Goal: Transaction & Acquisition: Purchase product/service

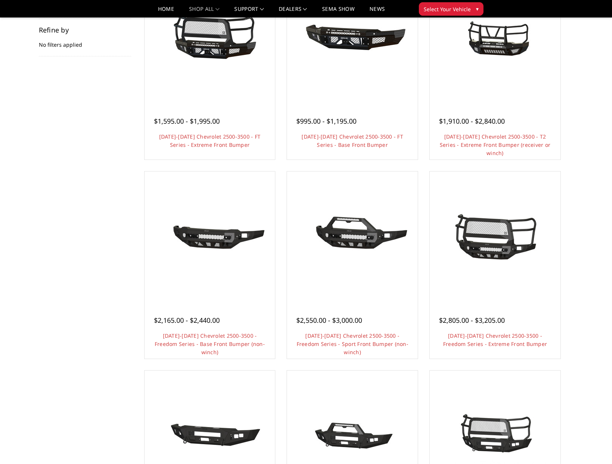
scroll to position [118, 0]
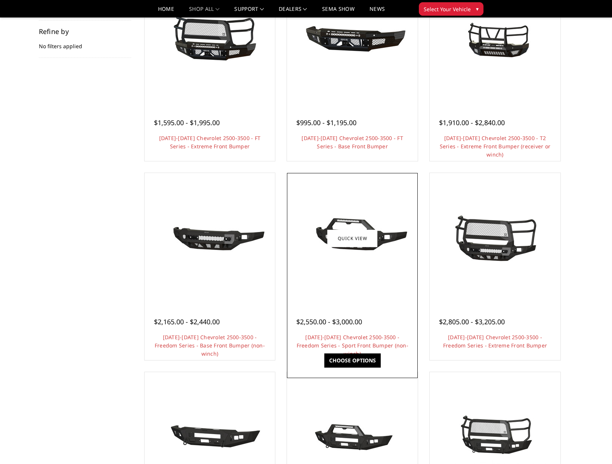
click at [344, 275] on div at bounding box center [352, 238] width 127 height 127
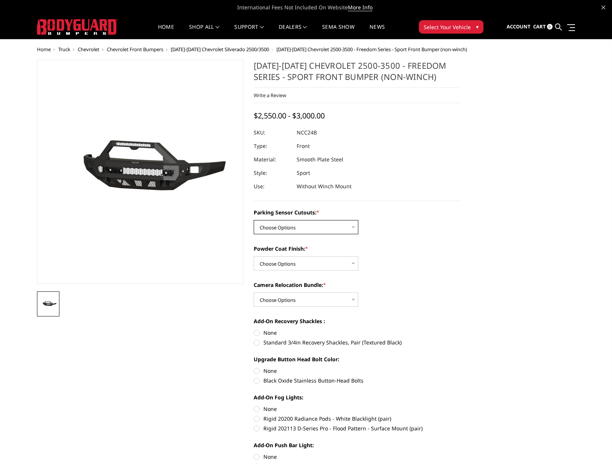
click at [333, 223] on select "Choose Options No - Without Parking Sensor Cutouts Yes - With Parking Sensor Cu…" at bounding box center [306, 227] width 105 height 14
select select "2972"
click at [254, 220] on select "Choose Options No - Without Parking Sensor Cutouts Yes - With Parking Sensor Cu…" at bounding box center [306, 227] width 105 height 14
click at [307, 265] on select "Choose Options Bare Metal Texture Black Powder Coat" at bounding box center [306, 263] width 105 height 14
select select "2974"
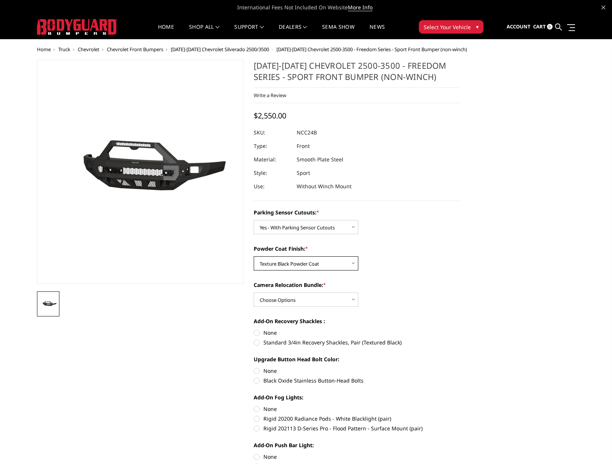
click at [254, 256] on select "Choose Options Bare Metal Texture Black Powder Coat" at bounding box center [306, 263] width 105 height 14
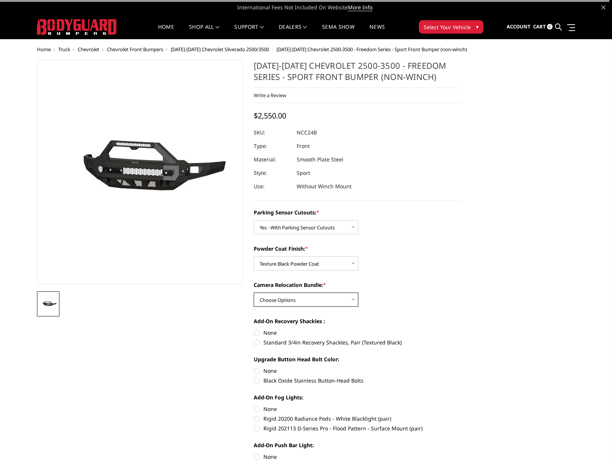
click at [306, 296] on select "Choose Options WITH Camera Relocation Bundle WITHOUT Camera Relocation Bundle" at bounding box center [306, 299] width 105 height 14
select select "2975"
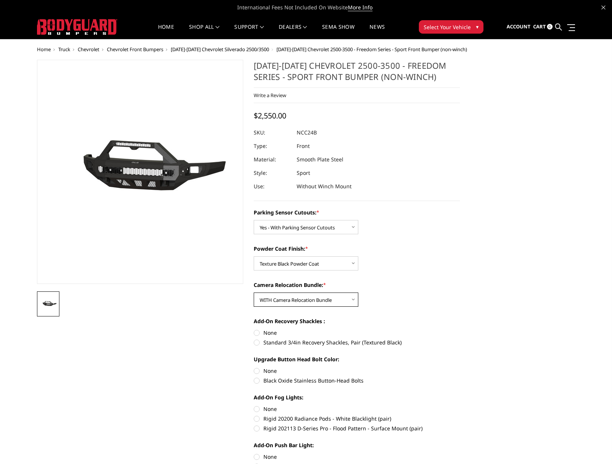
click at [254, 292] on select "Choose Options WITH Camera Relocation Bundle WITHOUT Camera Relocation Bundle" at bounding box center [306, 299] width 105 height 14
click at [277, 382] on label "Black Oxide Stainless Button-Head Bolts" at bounding box center [357, 380] width 206 height 8
click at [460, 367] on input "Black Oxide Stainless Button-Head Bolts" at bounding box center [460, 367] width 0 height 0
radio input "true"
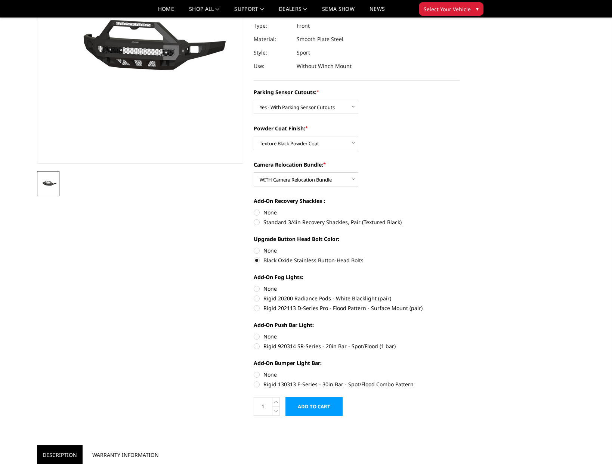
scroll to position [100, 0]
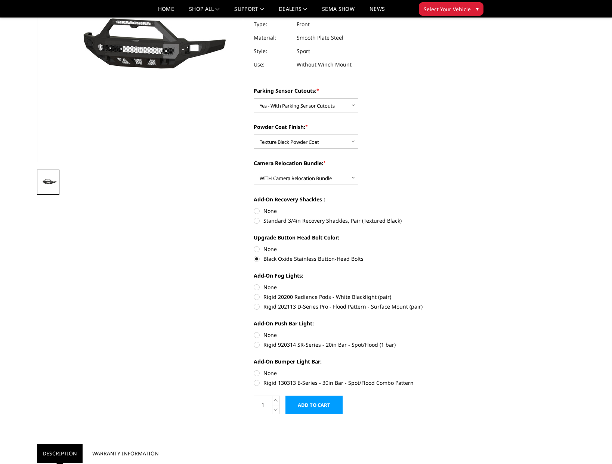
click at [256, 306] on label "Rigid 202113 D-Series Pro - Flood Pattern - Surface Mount (pair)" at bounding box center [357, 306] width 206 height 8
click at [460, 293] on input "Rigid 202113 D-Series Pro - Flood Pattern - Surface Mount (pair)" at bounding box center [460, 293] width 0 height 0
radio input "true"
click at [257, 344] on label "Rigid 920314 SR-Series - 20in Bar - Spot/Flood (1 bar)" at bounding box center [357, 345] width 206 height 8
click at [460, 331] on input "Rigid 920314 SR-Series - 20in Bar - Spot/Flood (1 bar)" at bounding box center [460, 331] width 0 height 0
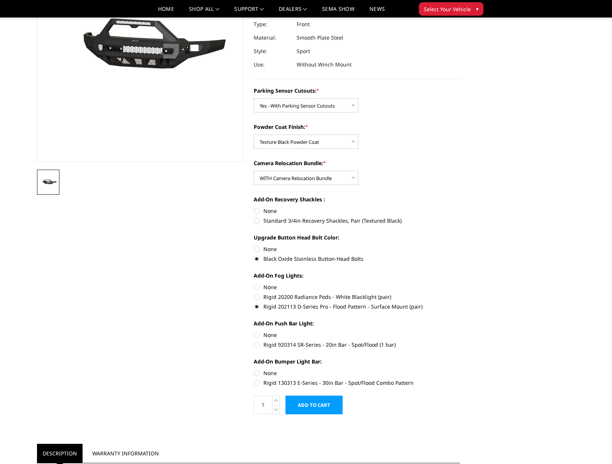
radio input "true"
click at [255, 372] on label "None" at bounding box center [357, 373] width 206 height 8
click at [254, 369] on input "None" at bounding box center [254, 369] width 0 height 0
radio input "true"
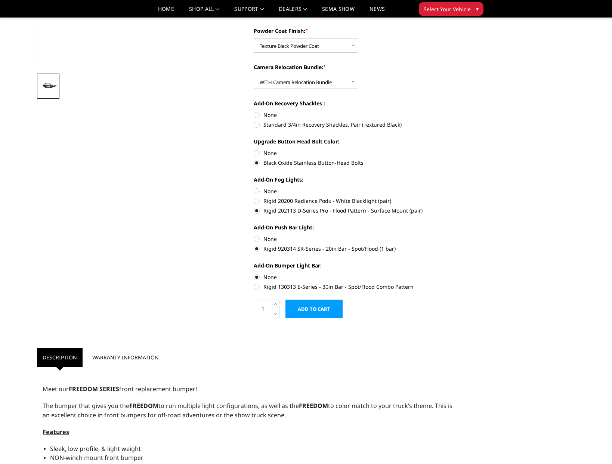
scroll to position [0, 0]
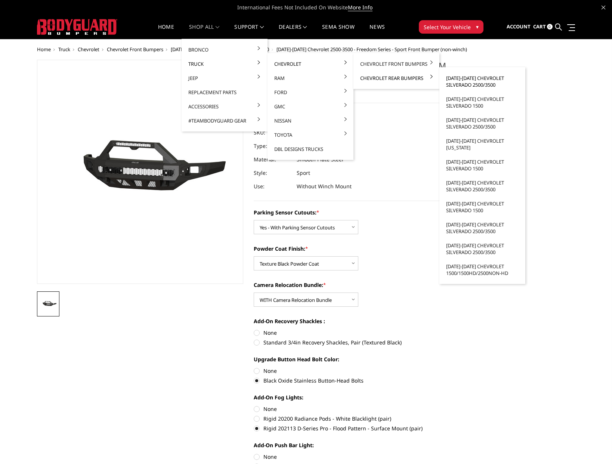
click at [463, 77] on link "[DATE]-[DATE] Chevrolet Silverado 2500/3500" at bounding box center [482, 81] width 80 height 21
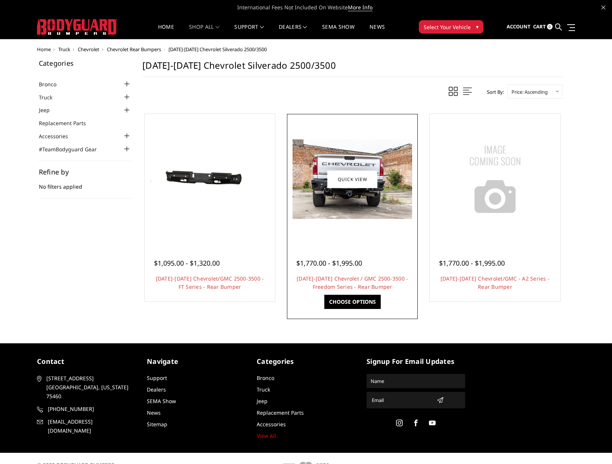
click at [359, 299] on link "Choose Options" at bounding box center [352, 302] width 56 height 14
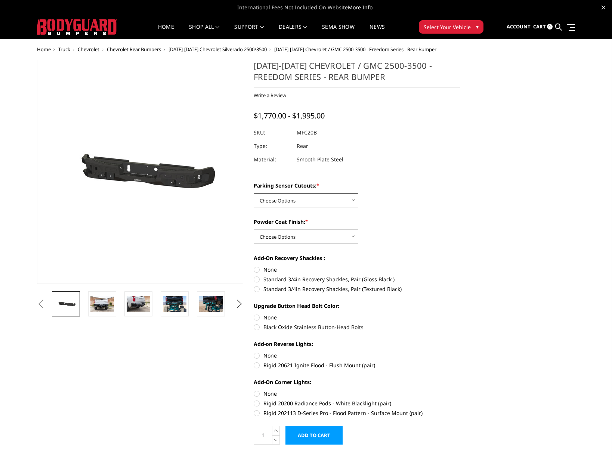
click at [348, 201] on select "Choose Options No - Without Parking Sensor Cutouts Yes - With Parking Sensor Cu…" at bounding box center [306, 200] width 105 height 14
select select "2870"
click at [254, 193] on select "Choose Options No - Without Parking Sensor Cutouts Yes - With Parking Sensor Cu…" at bounding box center [306, 200] width 105 height 14
click at [345, 234] on select "Choose Options Bare Metal Texture Black Powder Coat" at bounding box center [306, 236] width 105 height 14
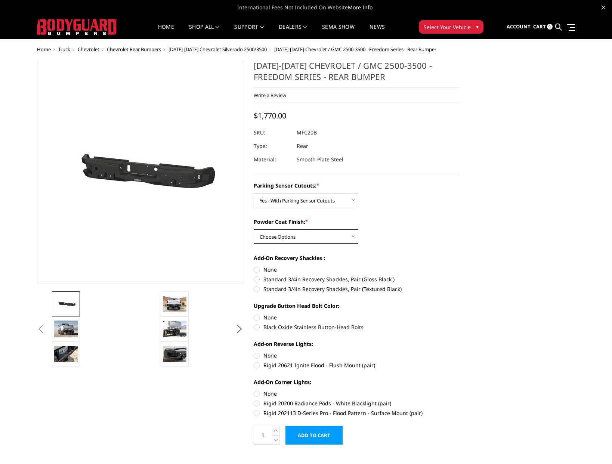
select select "2872"
click at [254, 229] on select "Choose Options Bare Metal Texture Black Powder Coat" at bounding box center [306, 236] width 105 height 14
click at [258, 327] on label "Black Oxide Stainless Button-Head Bolts" at bounding box center [357, 327] width 206 height 8
click at [460, 314] on input "Black Oxide Stainless Button-Head Bolts" at bounding box center [460, 313] width 0 height 0
radio input "true"
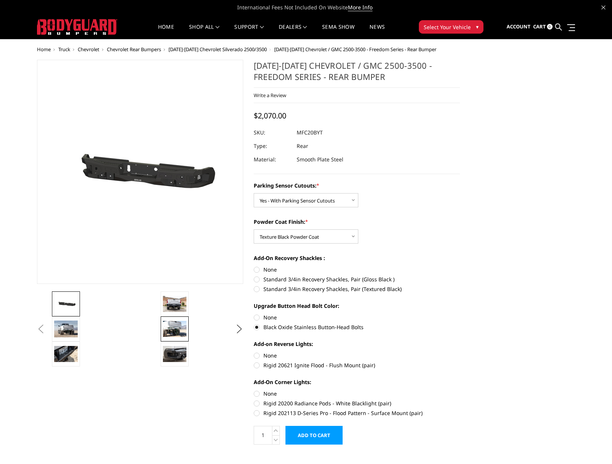
click at [168, 331] on img at bounding box center [175, 329] width 24 height 16
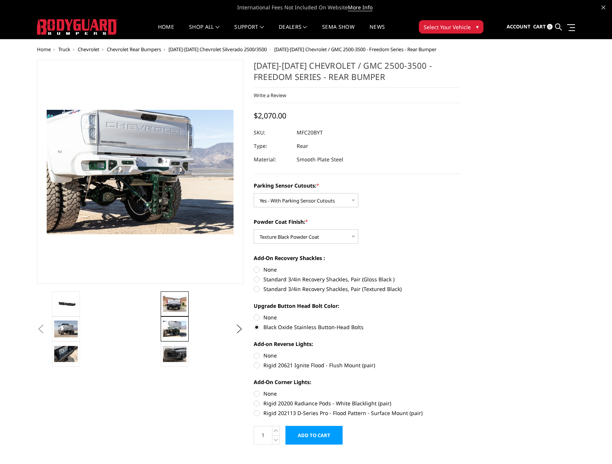
click at [174, 306] on img at bounding box center [175, 304] width 24 height 16
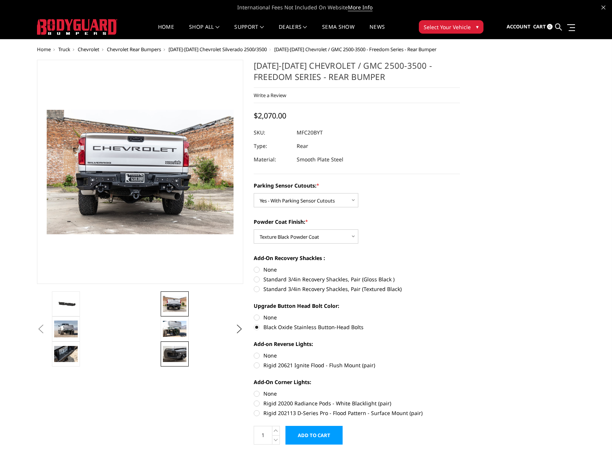
click at [173, 355] on img at bounding box center [175, 354] width 24 height 16
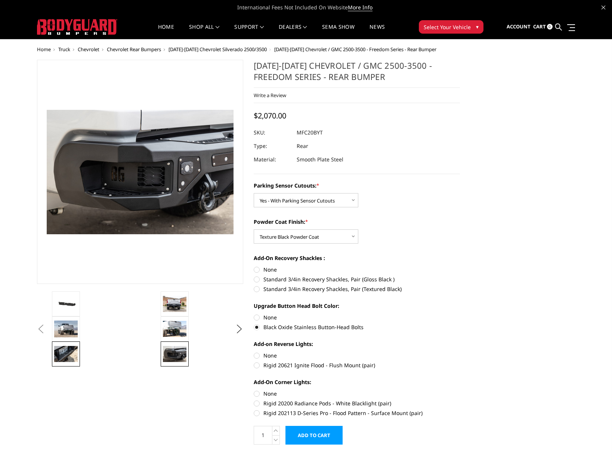
click at [67, 356] on img at bounding box center [66, 354] width 24 height 16
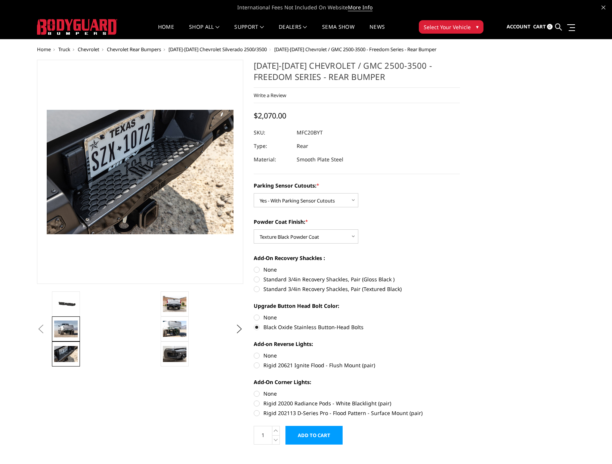
click at [69, 329] on img at bounding box center [66, 328] width 24 height 16
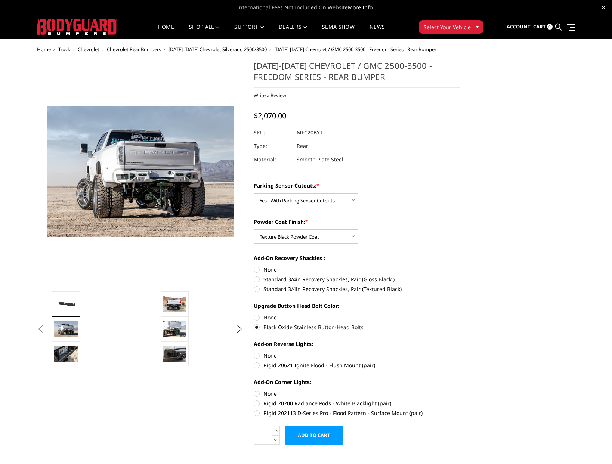
click at [260, 365] on label "Rigid 20621 Ignite Flood - Flush Mount (pair)" at bounding box center [357, 365] width 206 height 8
click at [460, 352] on input "Rigid 20621 Ignite Flood - Flush Mount (pair)" at bounding box center [460, 351] width 0 height 0
radio input "true"
click at [255, 411] on label "Rigid 202113 D-Series Pro - Flood Pattern - Surface Mount (pair)" at bounding box center [357, 413] width 206 height 8
click at [460, 400] on input "Rigid 202113 D-Series Pro - Flood Pattern - Surface Mount (pair)" at bounding box center [460, 399] width 0 height 0
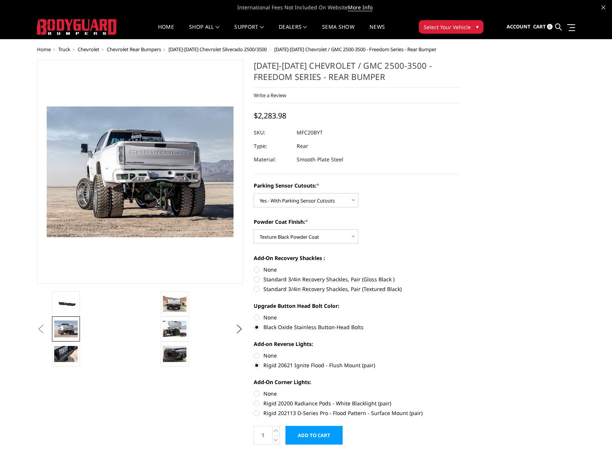
radio input "true"
